Goal: Task Accomplishment & Management: Use online tool/utility

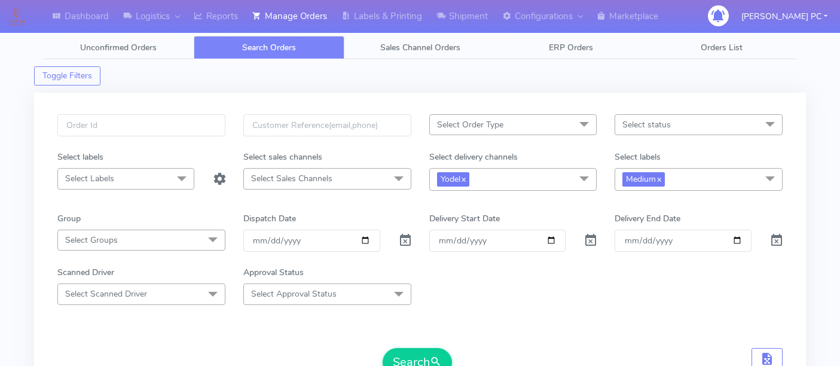
scroll to position [2979, 0]
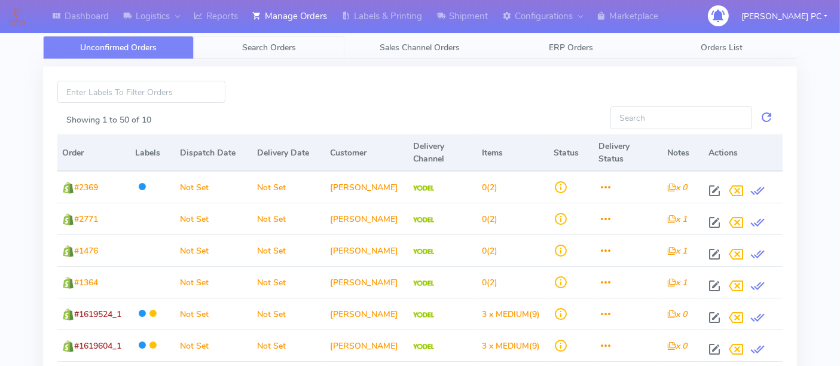
click at [265, 42] on span "Search Orders" at bounding box center [269, 47] width 54 height 11
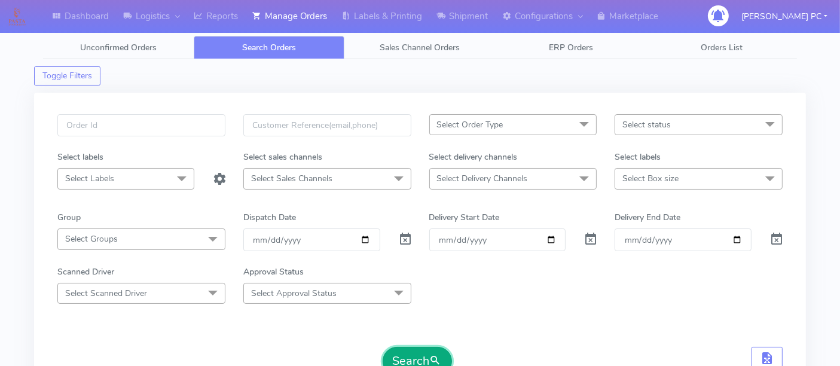
click at [420, 361] on button "Search" at bounding box center [417, 361] width 69 height 29
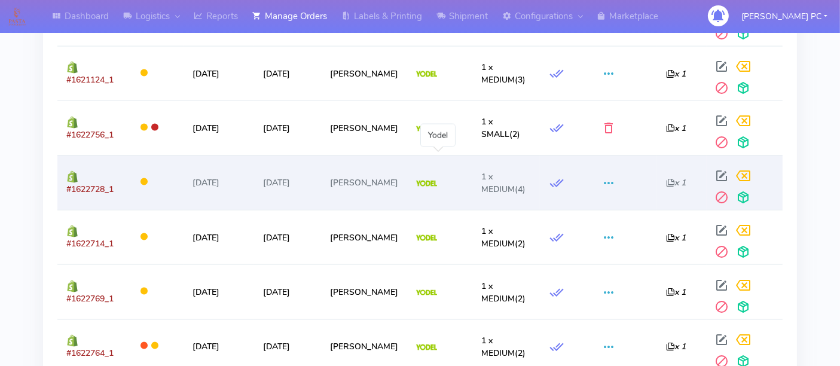
scroll to position [1860, 0]
